Goal: Check status

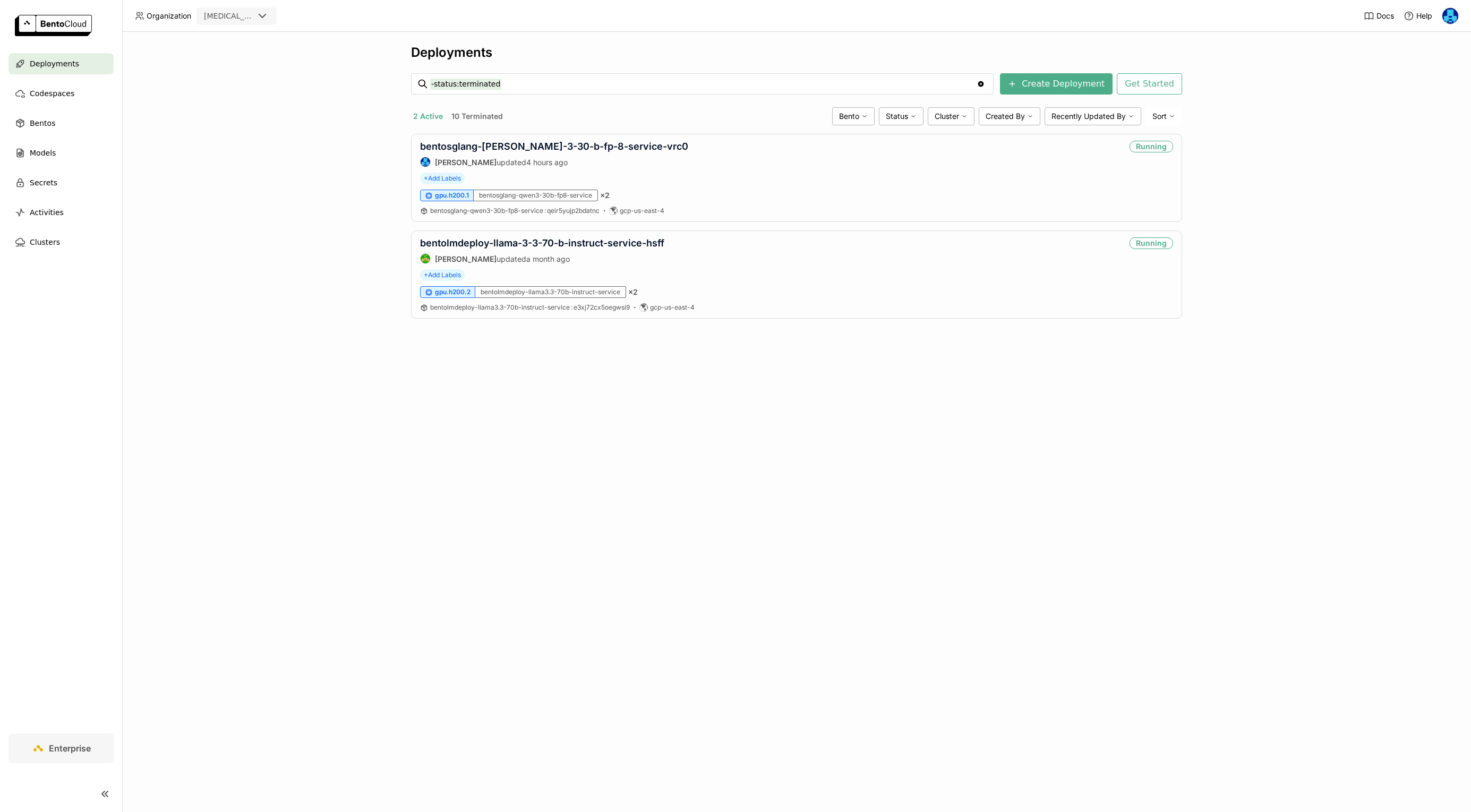
click at [528, 427] on div "Deployments -status:terminated -status:terminated Clear value Create Deployment…" at bounding box center [796, 422] width 1349 height 780
click at [558, 142] on link "bentosglang-[PERSON_NAME]-3-30-b-fp-8-service-vrc0" at bounding box center [554, 146] width 268 height 11
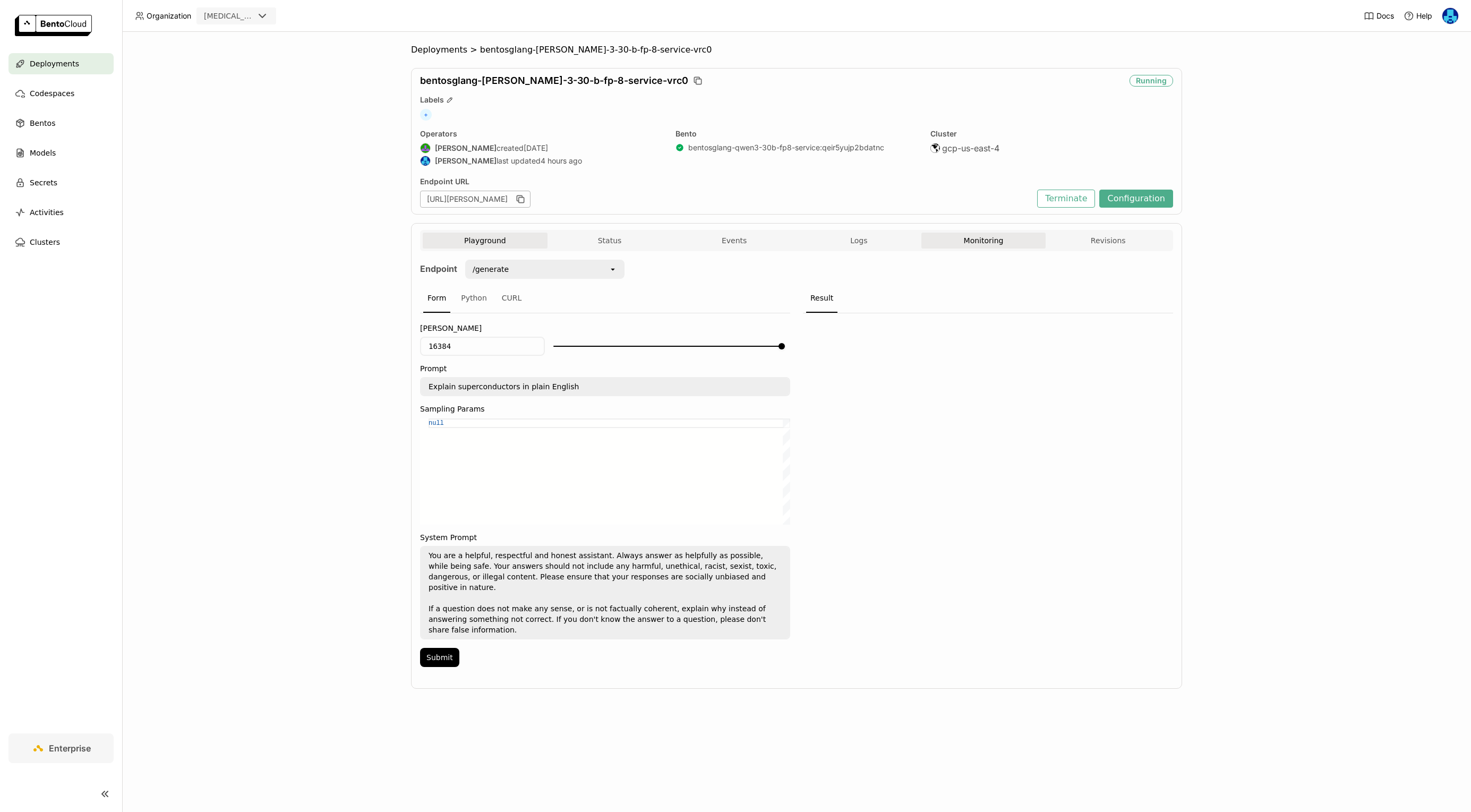
click at [973, 235] on button "Monitoring" at bounding box center [983, 240] width 125 height 16
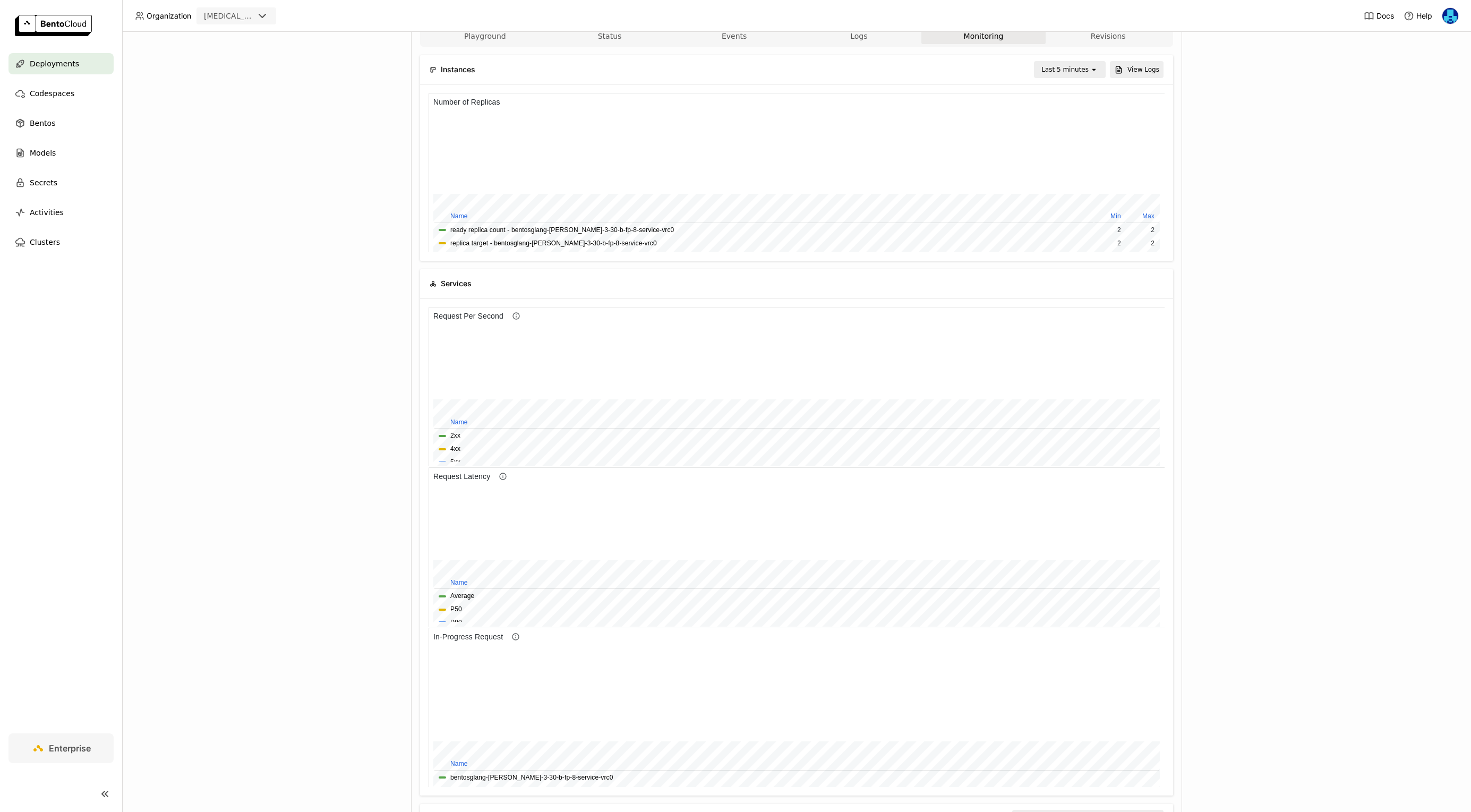
scroll to position [1, 1]
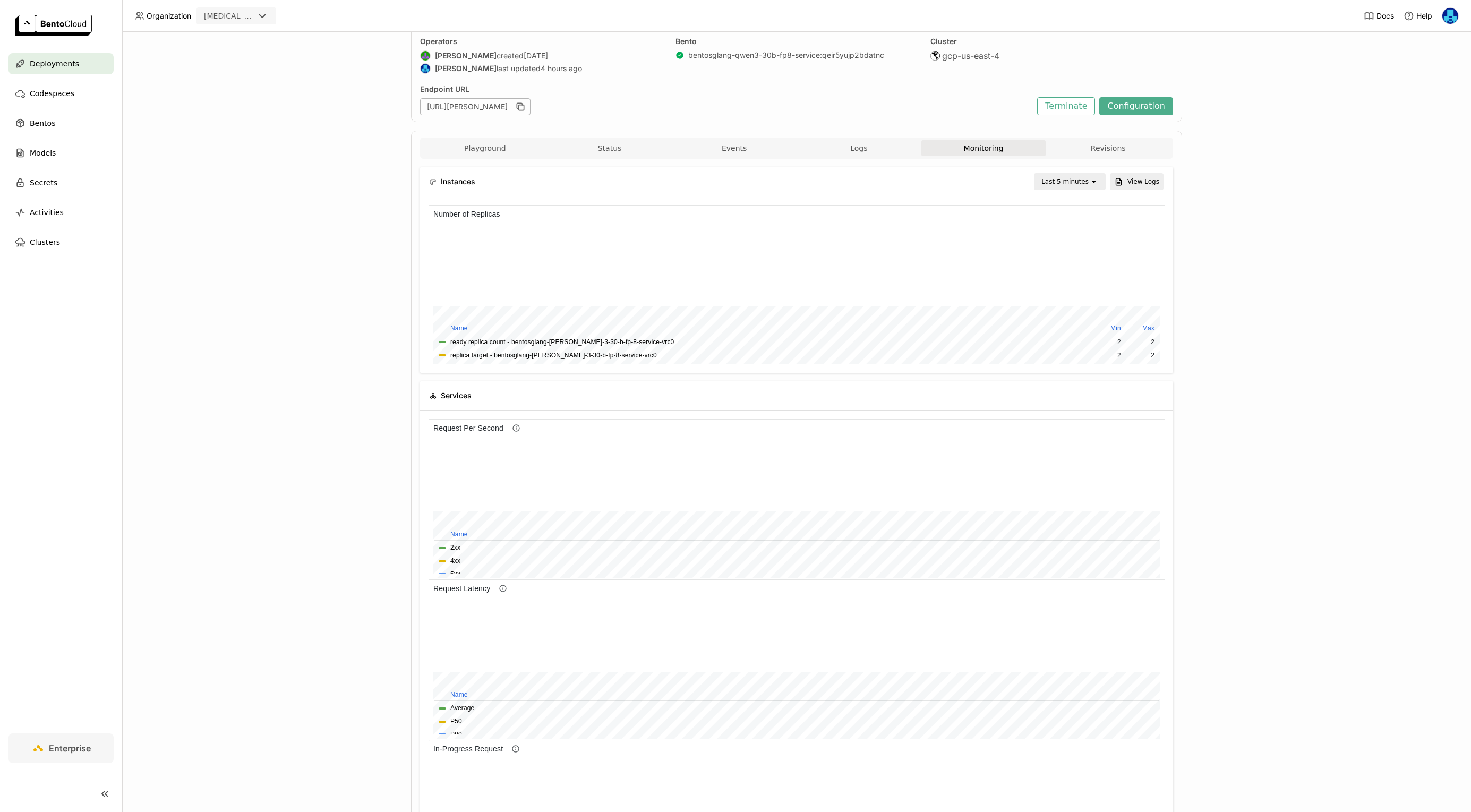
click at [1071, 181] on div "Last 5 minutes" at bounding box center [1065, 182] width 47 height 11
click at [1073, 288] on div "Last 6 hours" at bounding box center [1071, 282] width 51 height 11
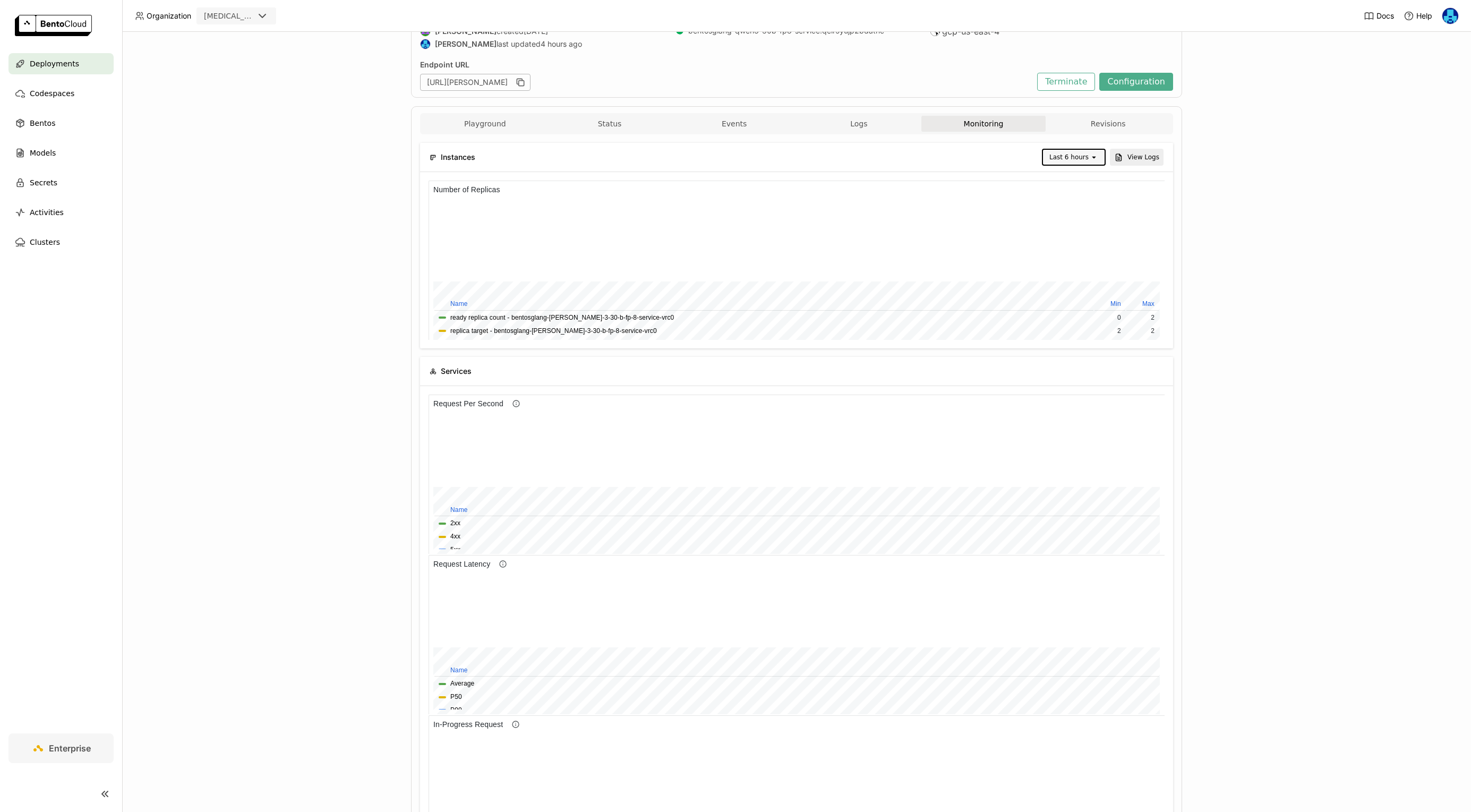
scroll to position [116, 0]
